Goal: Task Accomplishment & Management: Complete application form

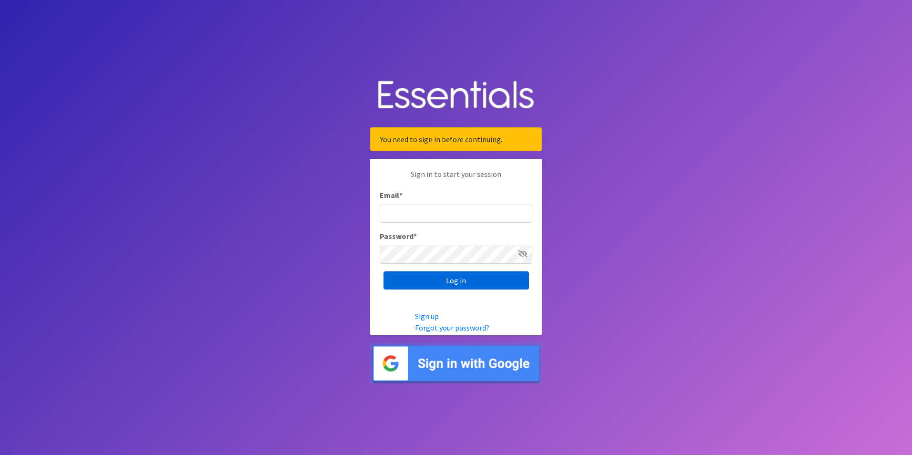
type input "[PERSON_NAME][DOMAIN_NAME][EMAIL_ADDRESS][DOMAIN_NAME]"
click at [452, 288] on input "Log in" at bounding box center [455, 280] width 145 height 18
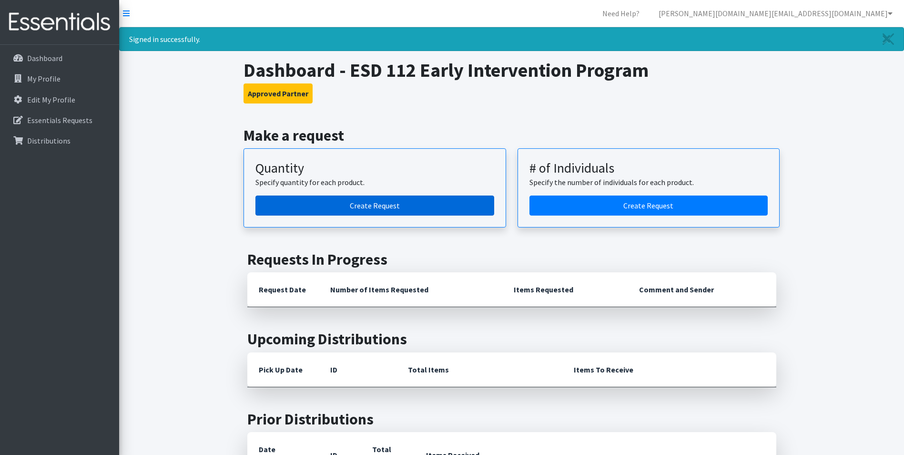
click at [400, 206] on link "Create Request" at bounding box center [375, 205] width 239 height 20
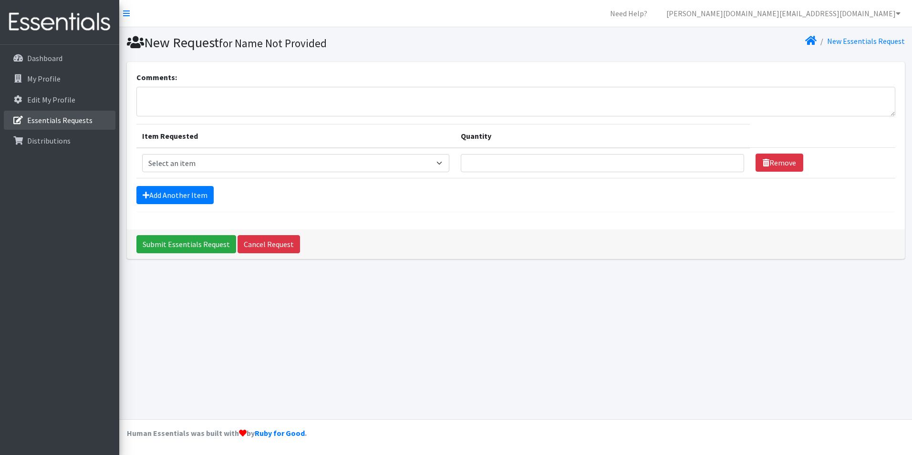
click at [82, 124] on p "Essentials Requests" at bounding box center [59, 120] width 65 height 10
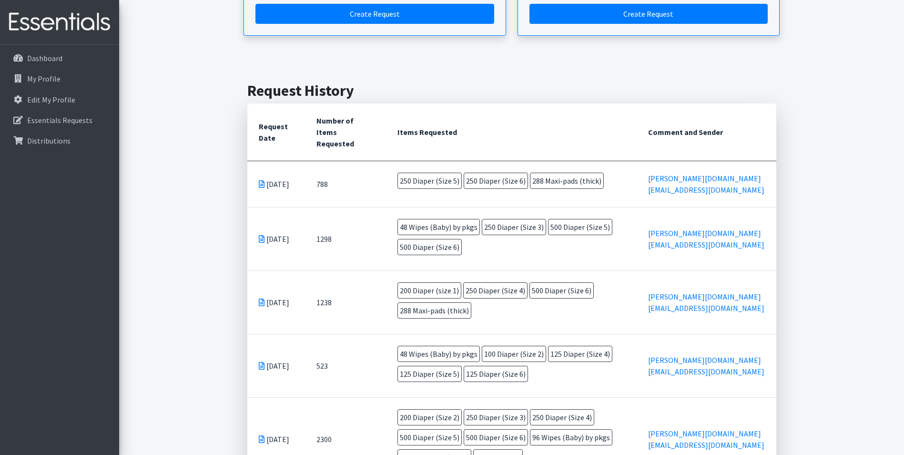
scroll to position [151, 0]
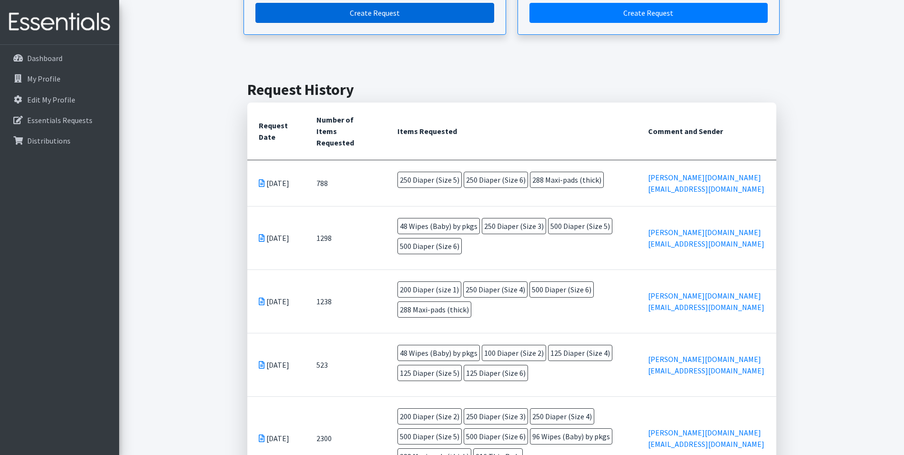
click at [385, 18] on link "Create Request" at bounding box center [375, 13] width 239 height 20
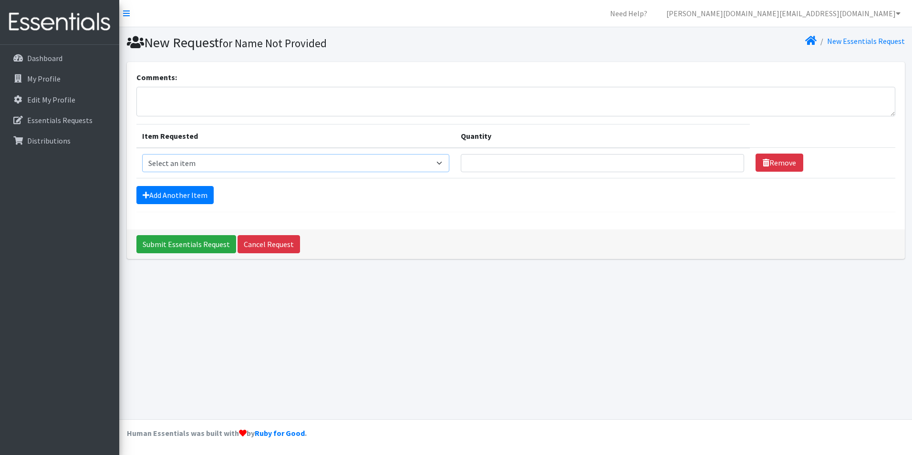
click at [424, 165] on select "Select an item Diaper (Size 2) Diaper (Size 3) Diaper (Size 4) Diaper (Size 5) …" at bounding box center [295, 163] width 307 height 18
select select "2950"
click at [142, 154] on select "Select an item Diaper (Size 2) Diaper (Size 3) Diaper (Size 4) Diaper (Size 5) …" at bounding box center [295, 163] width 307 height 18
click at [507, 166] on input "Quantity" at bounding box center [602, 163] width 283 height 18
type input "250"
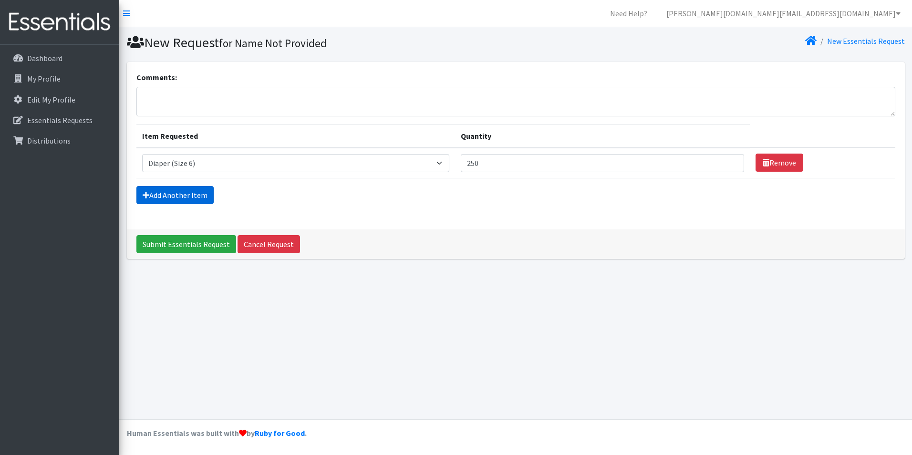
click at [171, 191] on link "Add Another Item" at bounding box center [174, 195] width 77 height 18
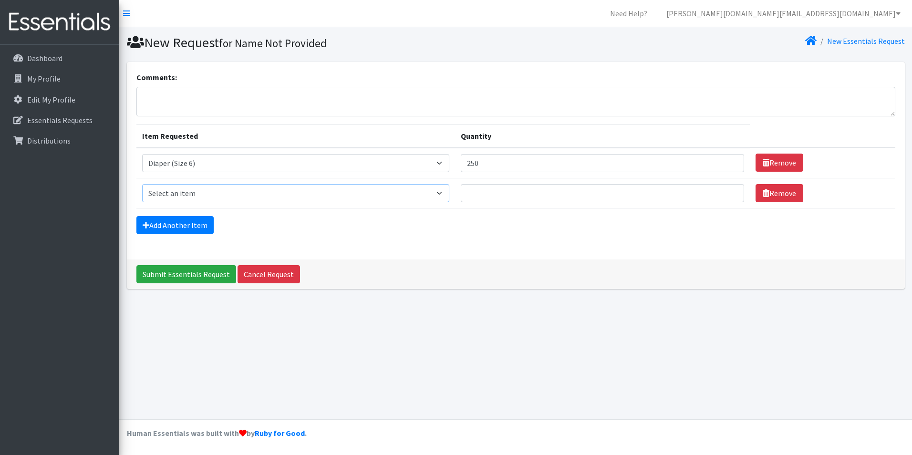
click at [217, 201] on select "Select an item Diaper (Size 2) Diaper (Size 3) Diaper (Size 4) Diaper (Size 5) …" at bounding box center [295, 193] width 307 height 18
click at [97, 122] on link "Essentials Requests" at bounding box center [60, 120] width 112 height 19
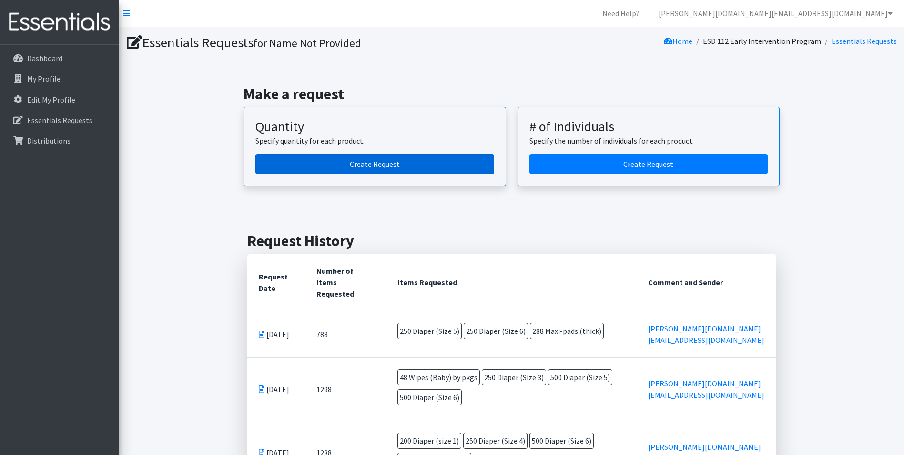
click at [410, 164] on link "Create Request" at bounding box center [375, 164] width 239 height 20
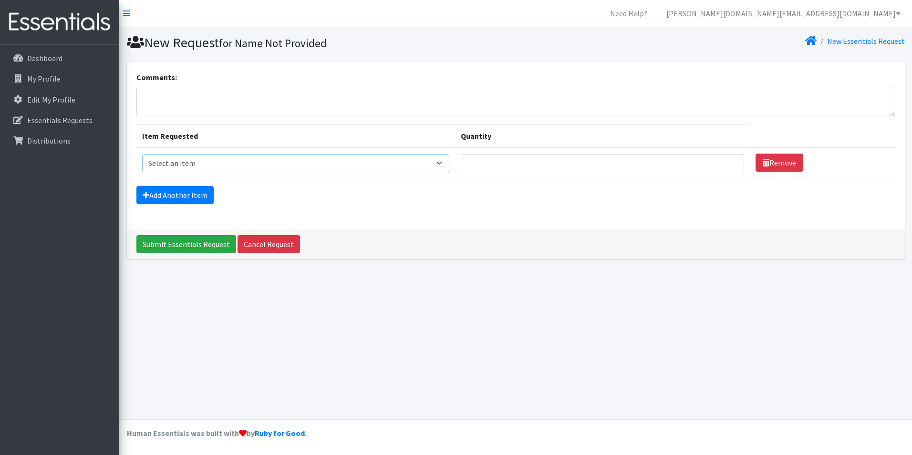
click at [359, 168] on select "Select an item Diaper (Size 2) Diaper (Size 3) Diaper (Size 4) Diaper (Size 5) …" at bounding box center [295, 163] width 307 height 18
select select "2955"
click at [142, 154] on select "Select an item Diaper (Size 2) Diaper (Size 3) Diaper (Size 4) Diaper (Size 5) …" at bounding box center [295, 163] width 307 height 18
click at [506, 168] on input "Quantity" at bounding box center [602, 163] width 283 height 18
type input "400"
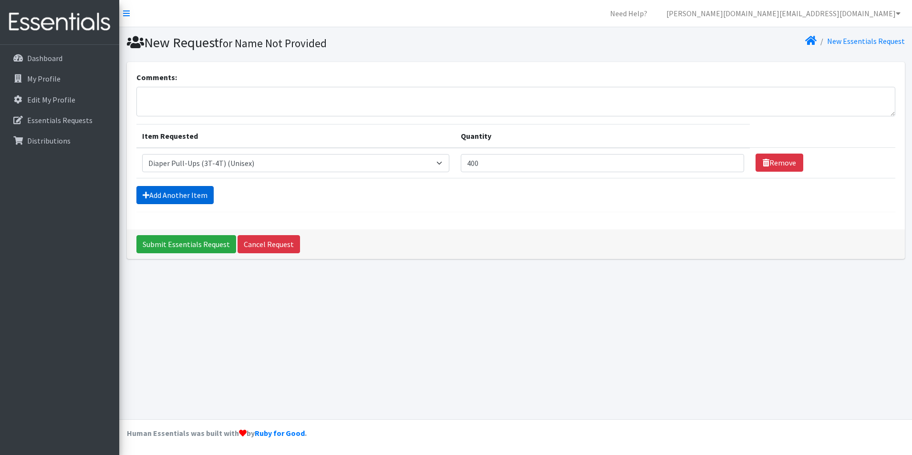
click at [196, 198] on link "Add Another Item" at bounding box center [174, 195] width 77 height 18
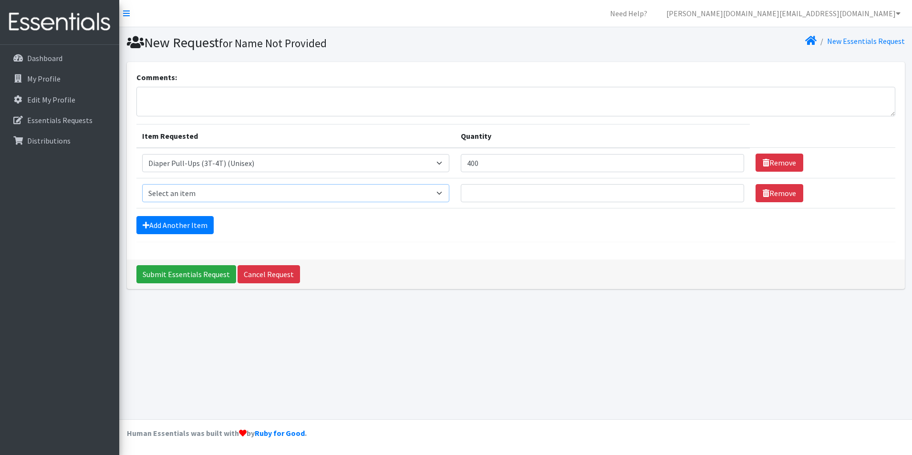
click at [220, 196] on select "Select an item Diaper (Size 2) Diaper (Size 3) Diaper (Size 4) Diaper (Size 5) …" at bounding box center [295, 193] width 307 height 18
select select "14381"
click at [142, 184] on select "Select an item Diaper (Size 2) Diaper (Size 3) Diaper (Size 4) Diaper (Size 5) …" at bounding box center [295, 193] width 307 height 18
click at [553, 197] on input "Quantity" at bounding box center [602, 193] width 283 height 18
type input "216"
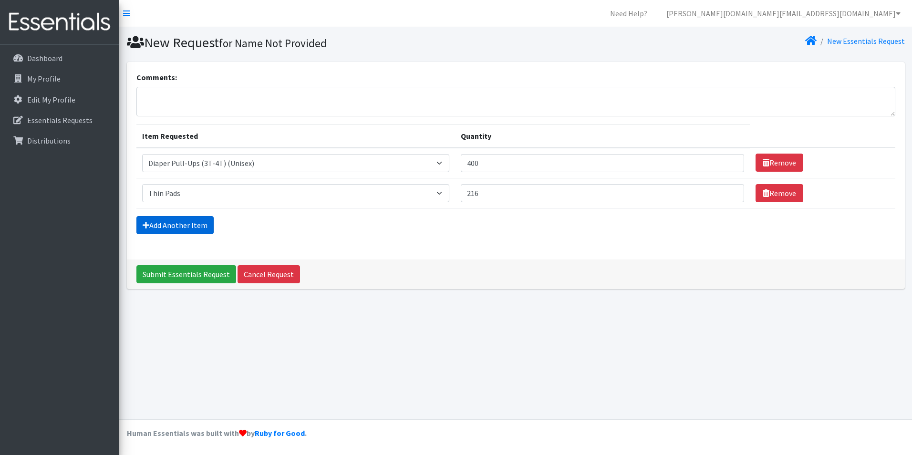
click at [195, 222] on link "Add Another Item" at bounding box center [174, 225] width 77 height 18
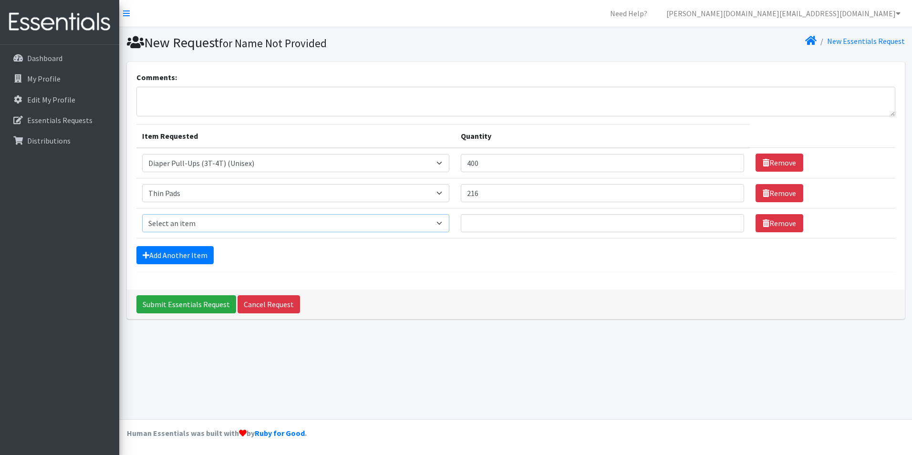
click at [195, 224] on select "Select an item Diaper (Size 2) Diaper (Size 3) Diaper (Size 4) Diaper (Size 5) …" at bounding box center [295, 223] width 307 height 18
select select "2950"
click at [142, 214] on select "Select an item Diaper (Size 2) Diaper (Size 3) Diaper (Size 4) Diaper (Size 5) …" at bounding box center [295, 223] width 307 height 18
click at [496, 221] on input "Quantity" at bounding box center [602, 223] width 283 height 18
type input "250"
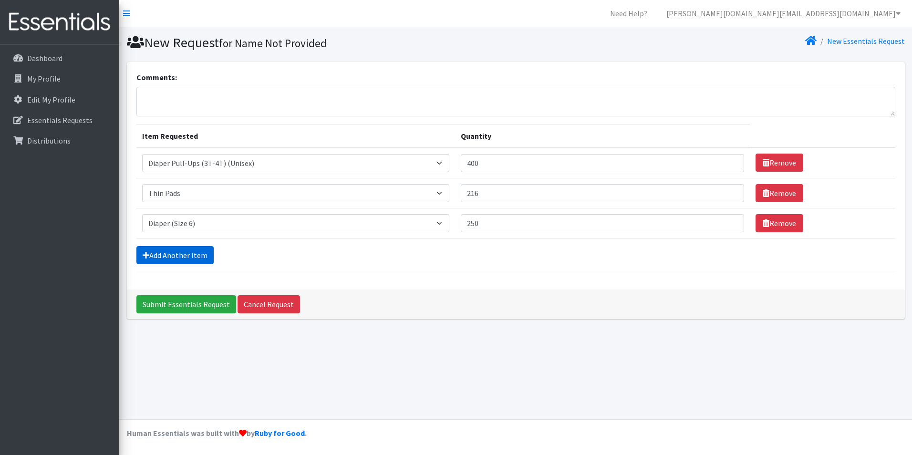
click at [182, 259] on link "Add Another Item" at bounding box center [174, 255] width 77 height 18
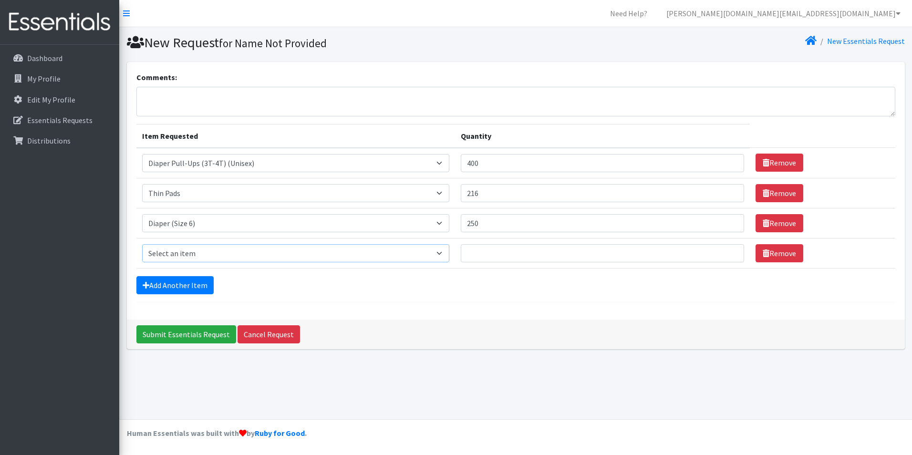
click at [259, 259] on select "Select an item Diaper (Size 2) Diaper (Size 3) Diaper (Size 4) Diaper (Size 5) …" at bounding box center [295, 253] width 307 height 18
select select "2937"
click at [142, 244] on select "Select an item Diaper (Size 2) Diaper (Size 3) Diaper (Size 4) Diaper (Size 5) …" at bounding box center [295, 253] width 307 height 18
click at [552, 257] on input "Quantity" at bounding box center [602, 253] width 283 height 18
type input "48"
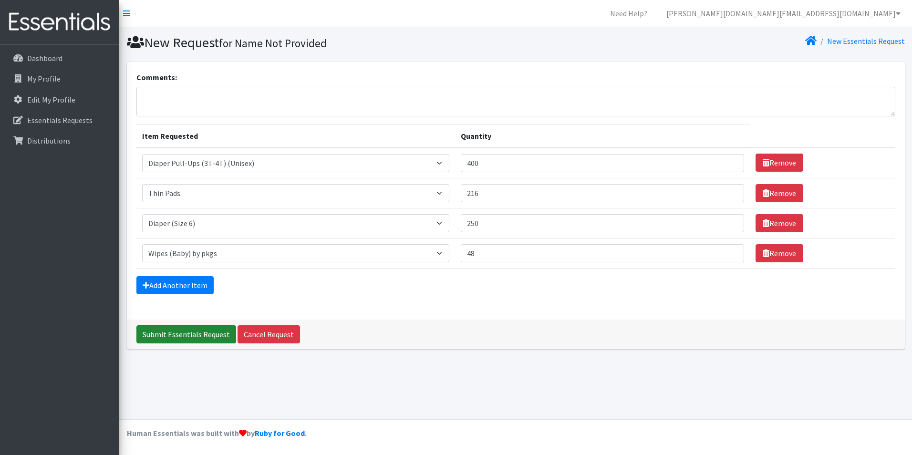
click at [185, 338] on input "Submit Essentials Request" at bounding box center [186, 334] width 100 height 18
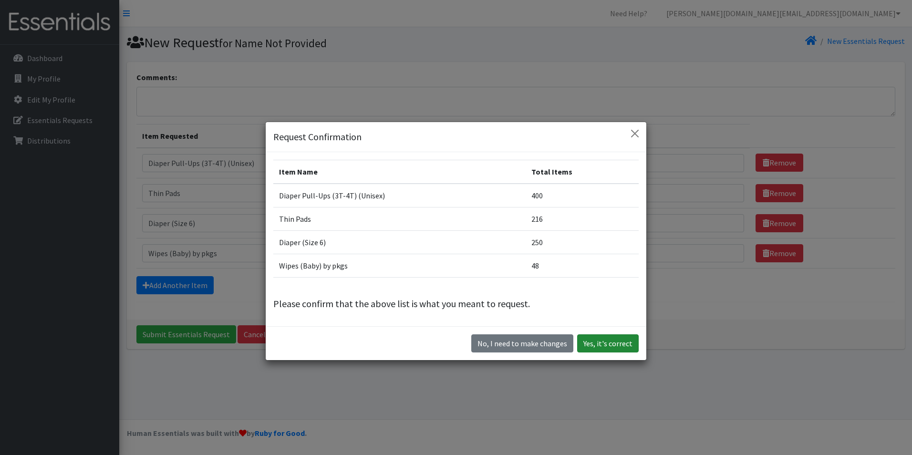
click at [605, 341] on button "Yes, it's correct" at bounding box center [607, 343] width 61 height 18
